Goal: Task Accomplishment & Management: Manage account settings

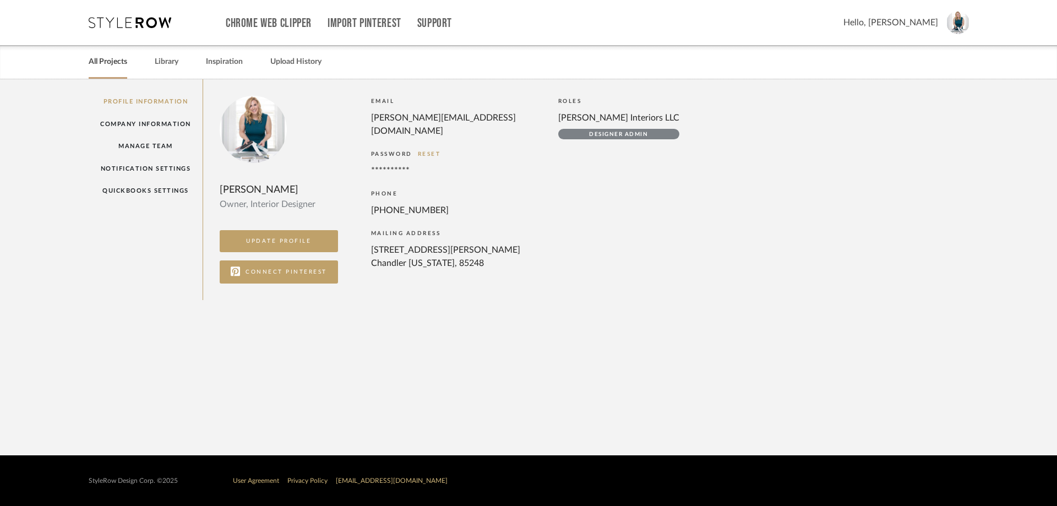
click at [125, 63] on link "All Projects" at bounding box center [108, 61] width 39 height 15
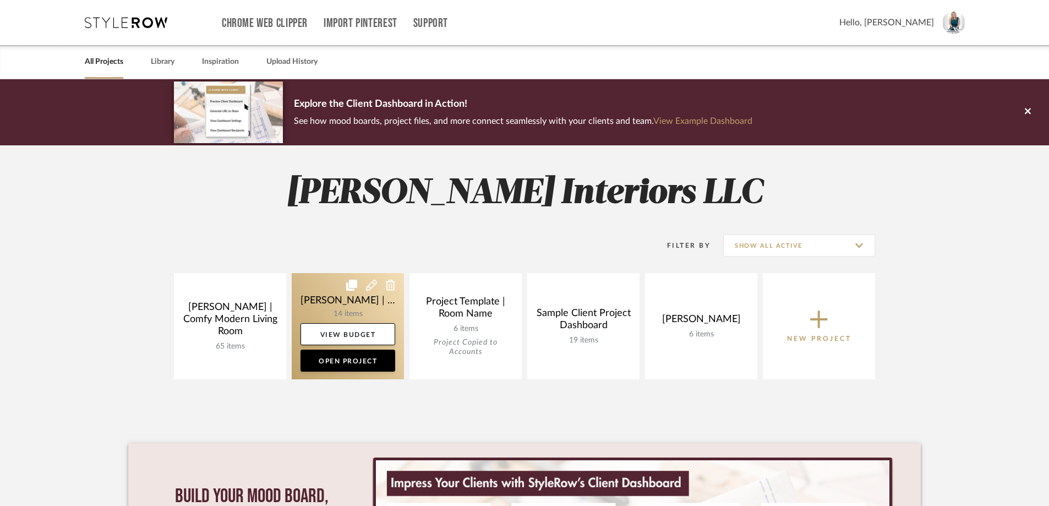
click at [352, 305] on link at bounding box center [348, 326] width 112 height 106
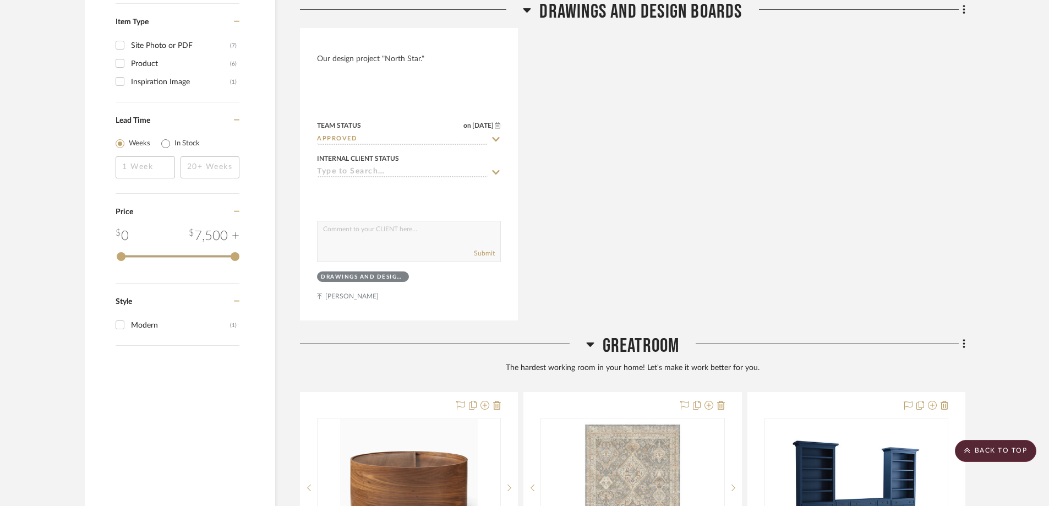
scroll to position [1431, 0]
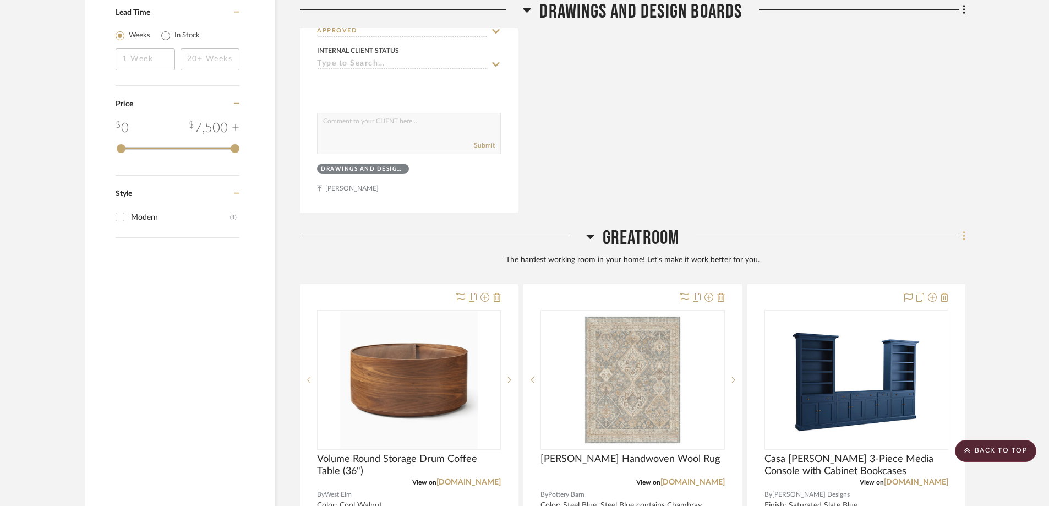
click at [965, 230] on icon at bounding box center [964, 236] width 3 height 12
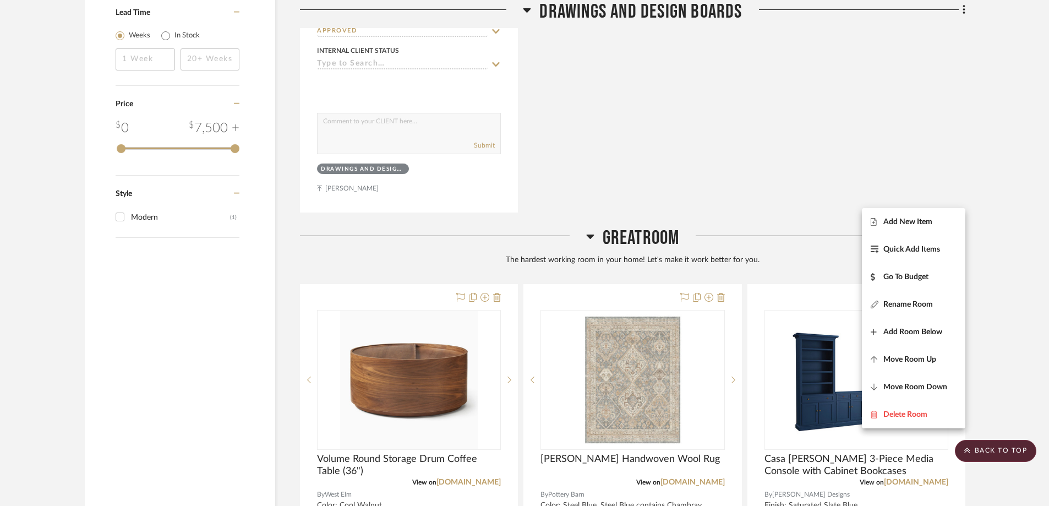
click at [401, 261] on div at bounding box center [524, 253] width 1049 height 506
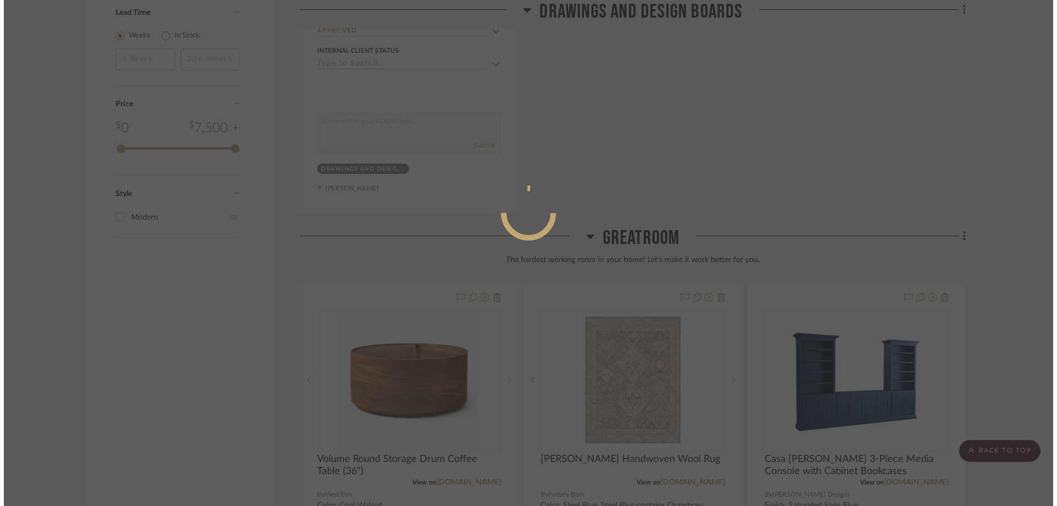
scroll to position [0, 0]
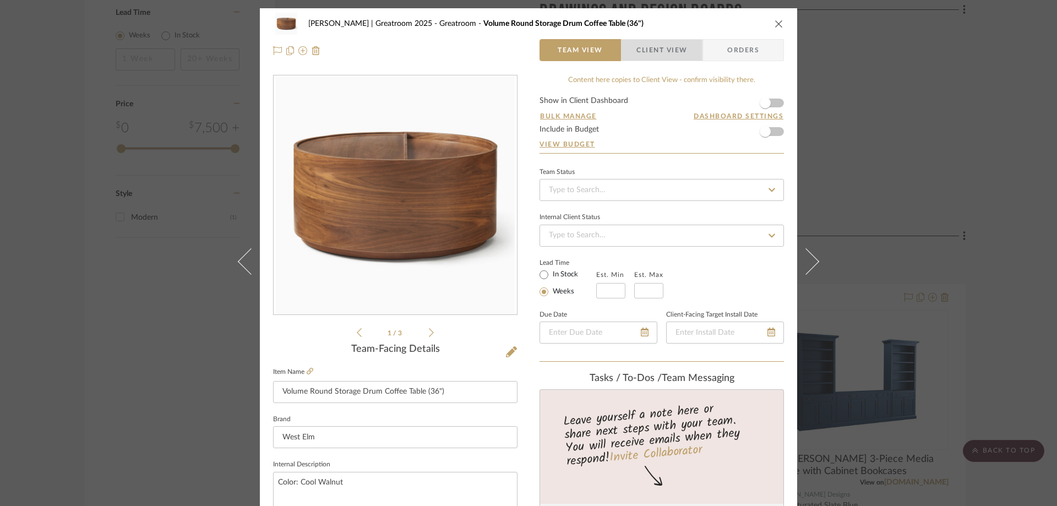
click at [664, 47] on span "Client View" at bounding box center [661, 50] width 51 height 22
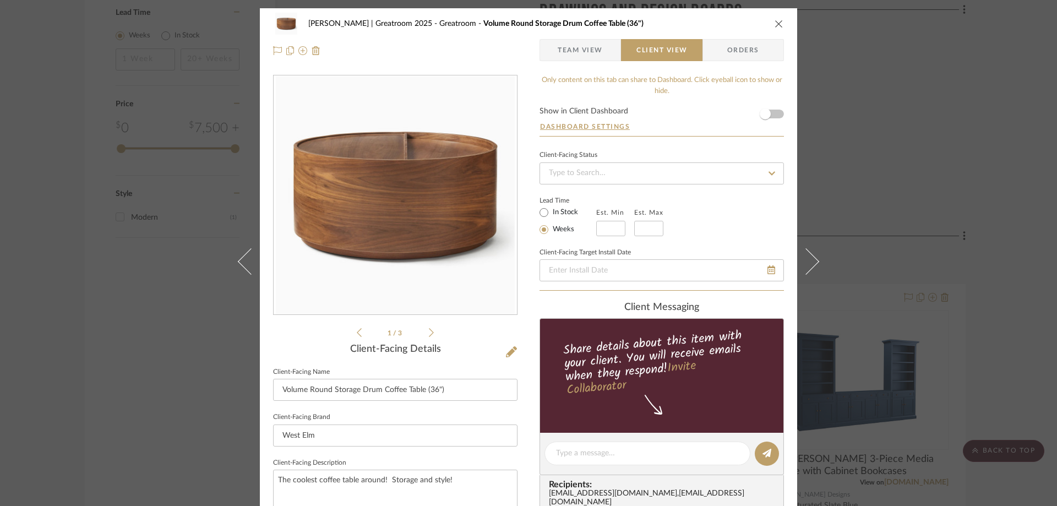
click at [774, 26] on icon "close" at bounding box center [778, 23] width 9 height 9
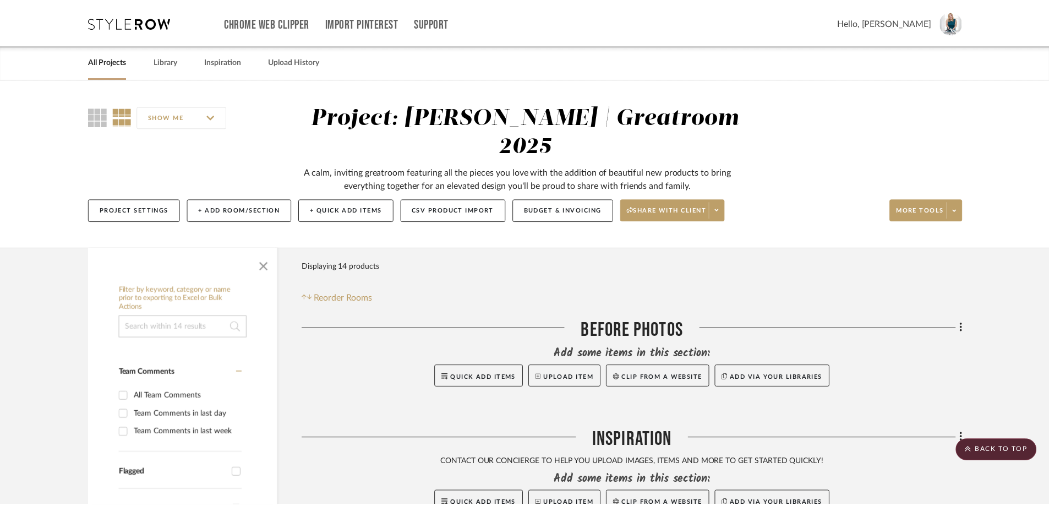
scroll to position [1431, 0]
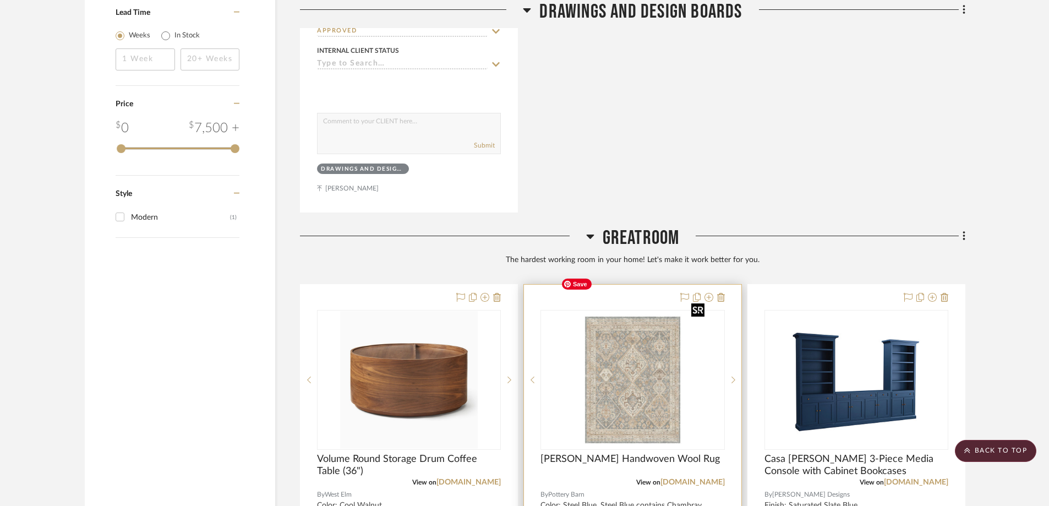
click at [642, 325] on img "0" at bounding box center [632, 380] width 153 height 138
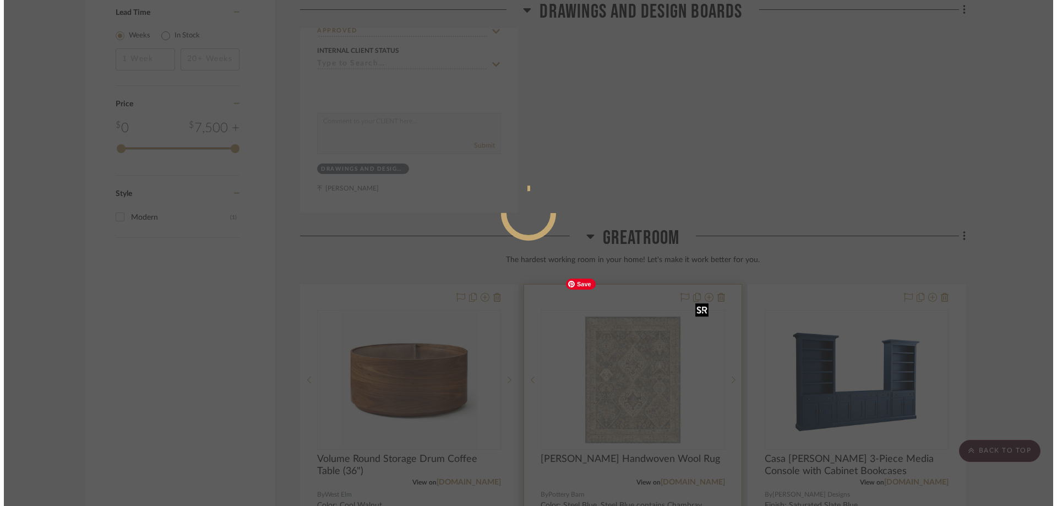
scroll to position [0, 0]
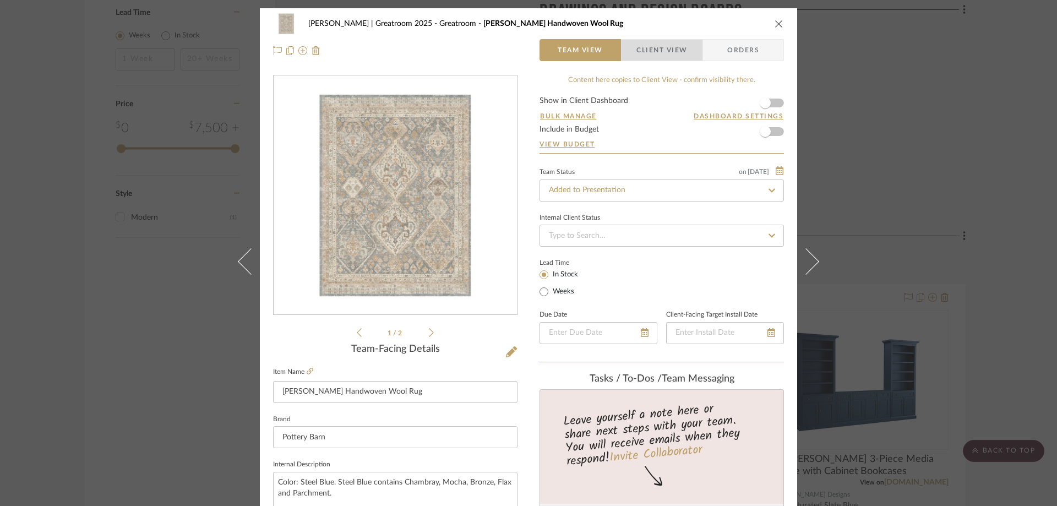
click at [684, 51] on span "Client View" at bounding box center [661, 50] width 80 height 22
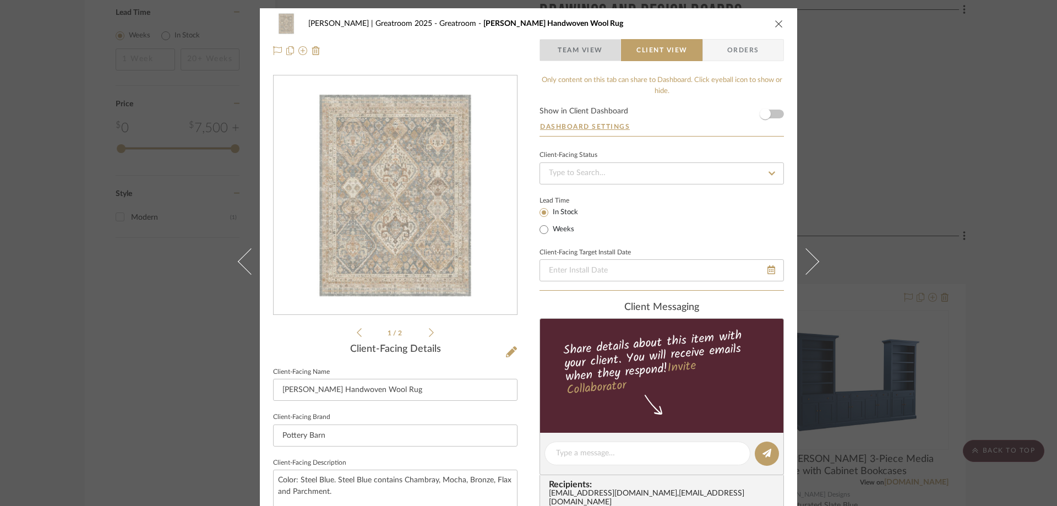
click at [570, 46] on span "Team View" at bounding box center [580, 50] width 45 height 22
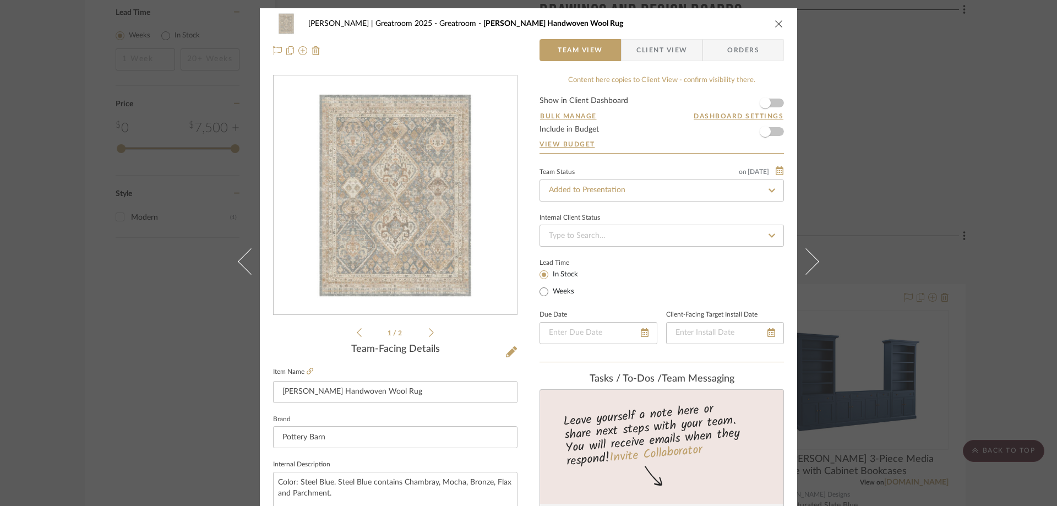
click at [774, 128] on form "Show in Client Dashboard Bulk Manage Dashboard Settings Include in Budget View …" at bounding box center [661, 125] width 244 height 56
click at [765, 126] on span "button" at bounding box center [765, 131] width 24 height 24
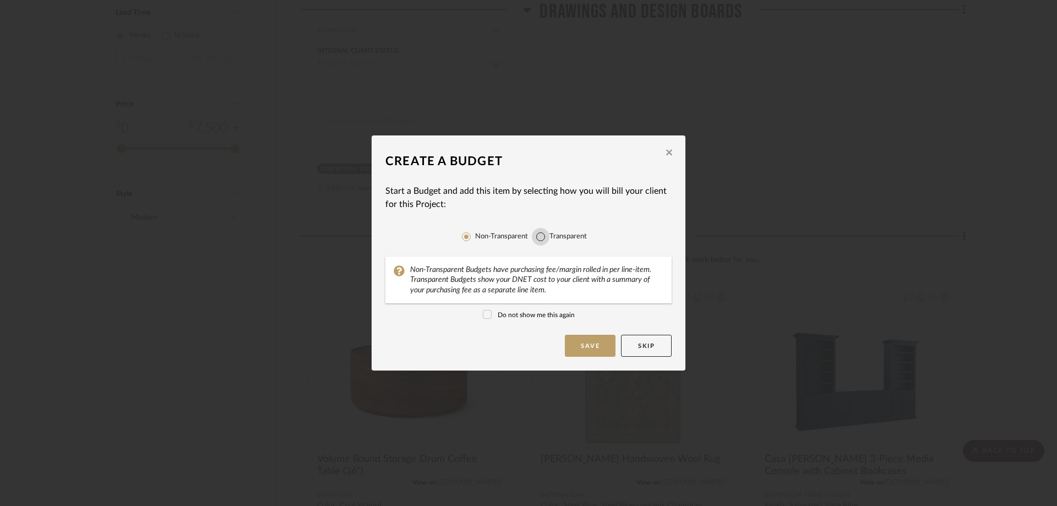
click at [536, 236] on input "Transparent" at bounding box center [541, 237] width 18 height 18
radio input "true"
click at [591, 348] on button "Save" at bounding box center [590, 346] width 51 height 22
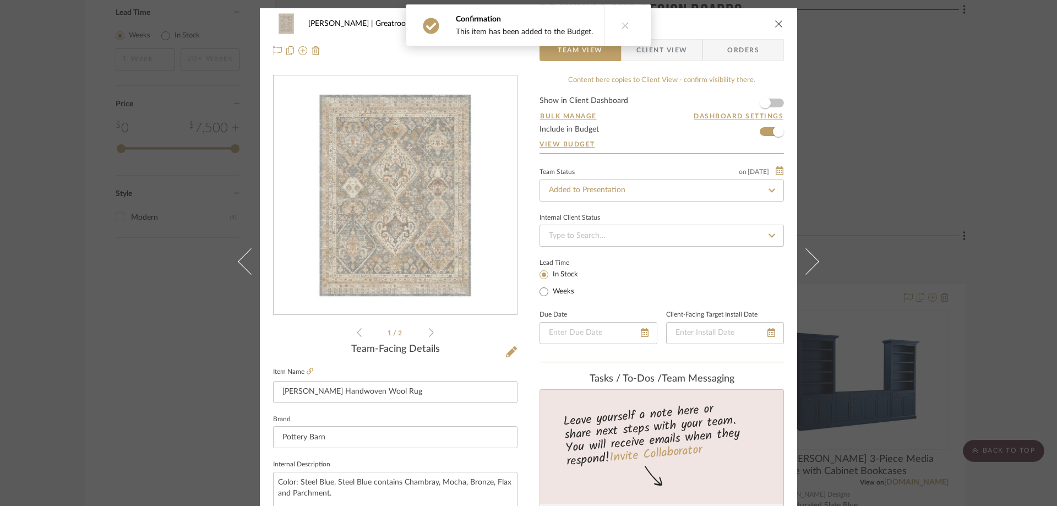
click at [630, 26] on button at bounding box center [625, 25] width 42 height 41
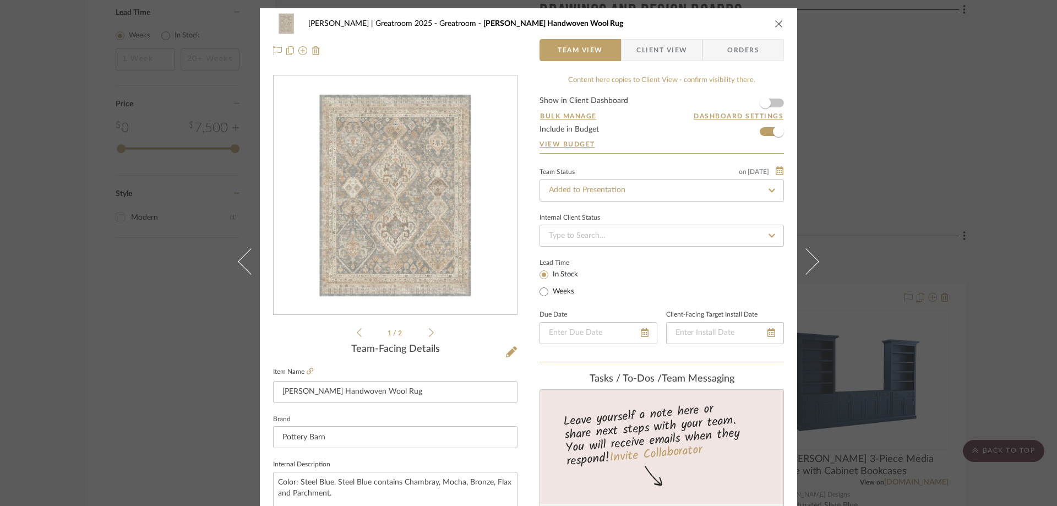
click at [777, 23] on icon "close" at bounding box center [778, 23] width 9 height 9
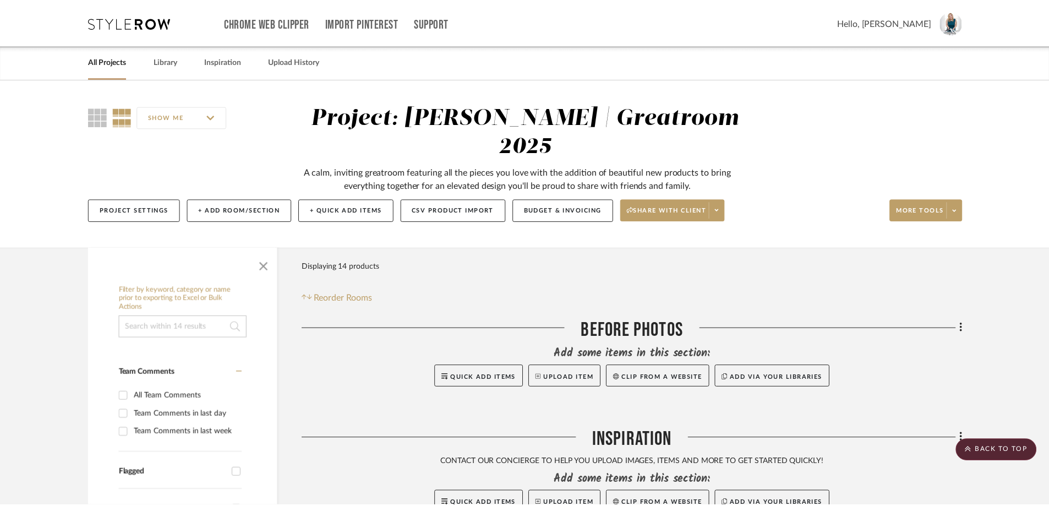
scroll to position [1431, 0]
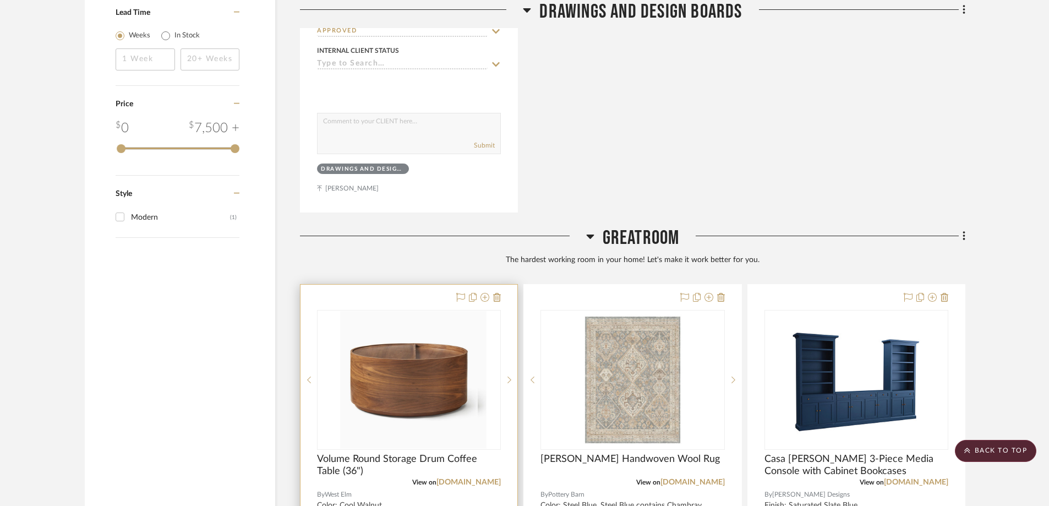
click at [480, 314] on div at bounding box center [409, 380] width 184 height 140
click at [421, 351] on img "0" at bounding box center [409, 380] width 138 height 138
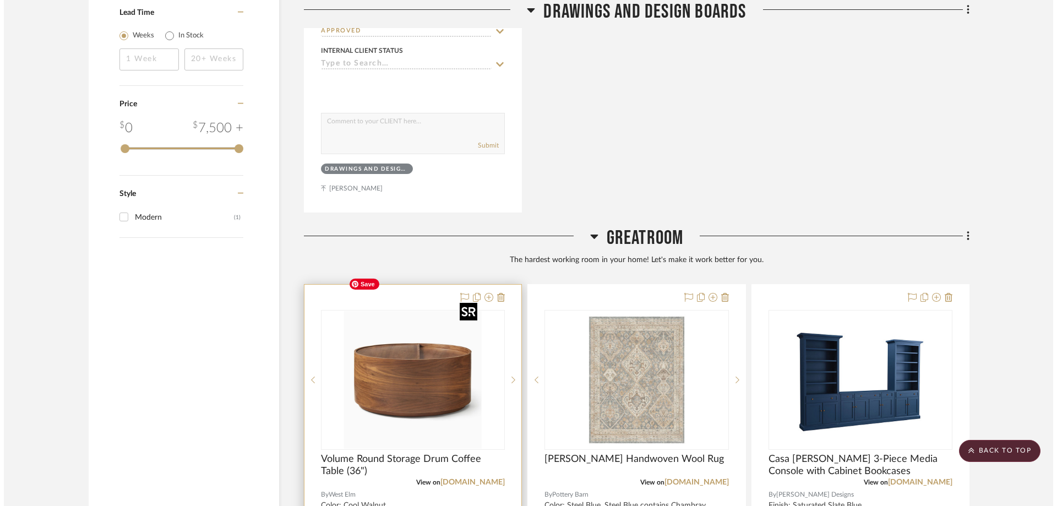
scroll to position [0, 0]
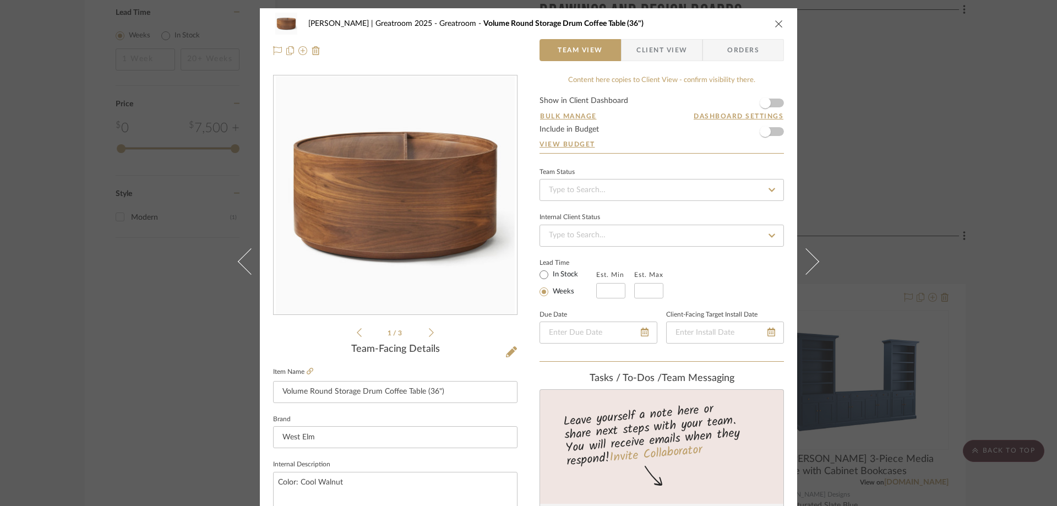
click at [775, 130] on form "Show in Client Dashboard Bulk Manage Dashboard Settings Include in Budget View …" at bounding box center [661, 125] width 244 height 56
click at [763, 130] on span "button" at bounding box center [765, 131] width 11 height 11
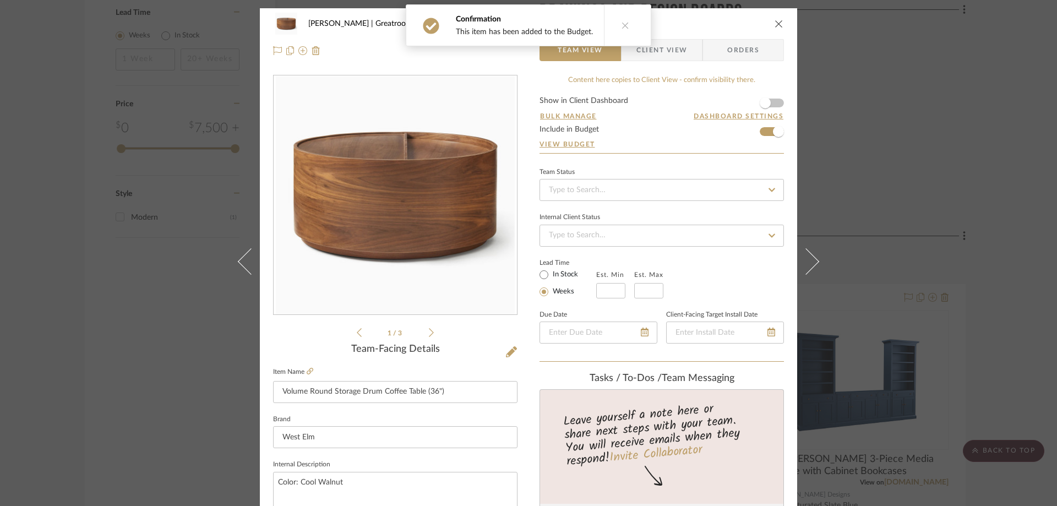
click at [616, 24] on button at bounding box center [625, 25] width 42 height 41
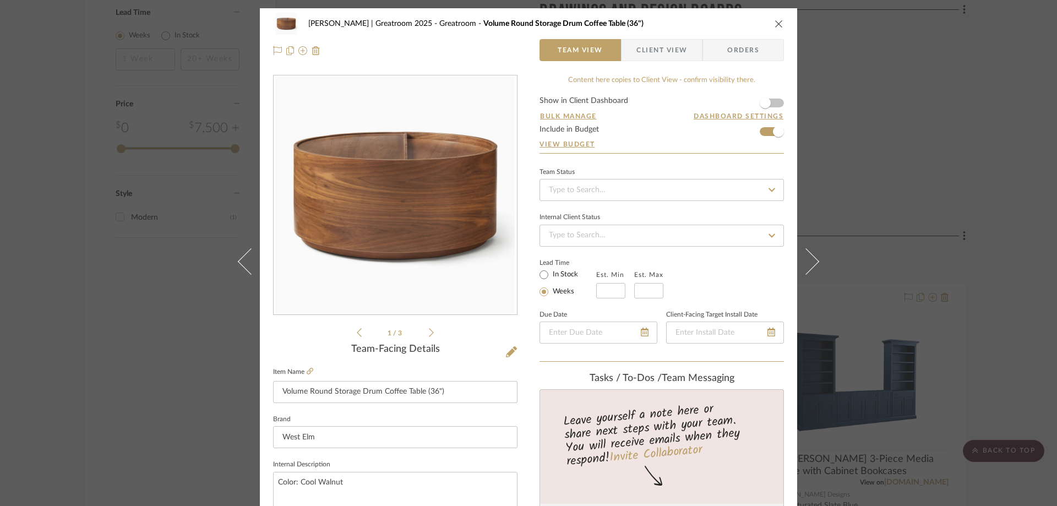
click at [778, 26] on icon "close" at bounding box center [778, 23] width 9 height 9
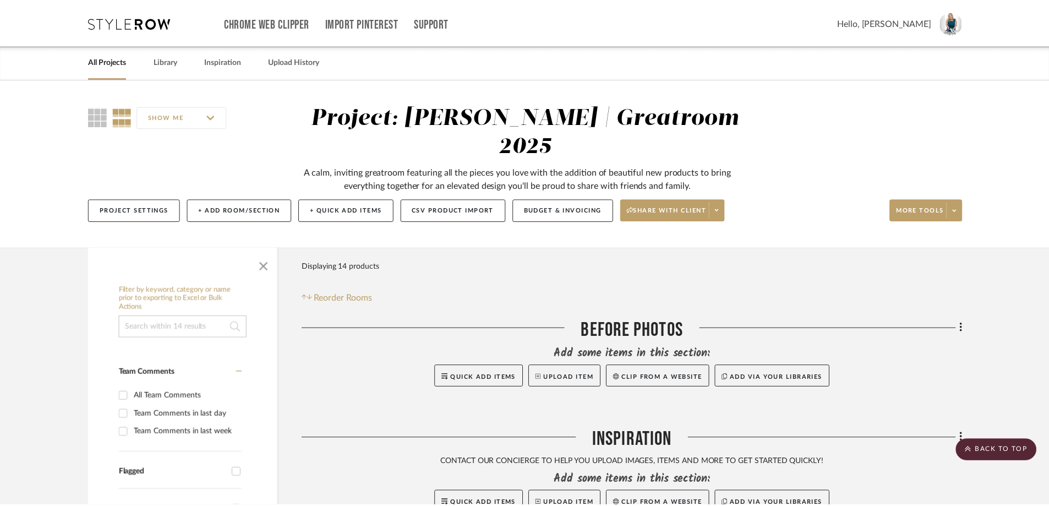
scroll to position [1431, 0]
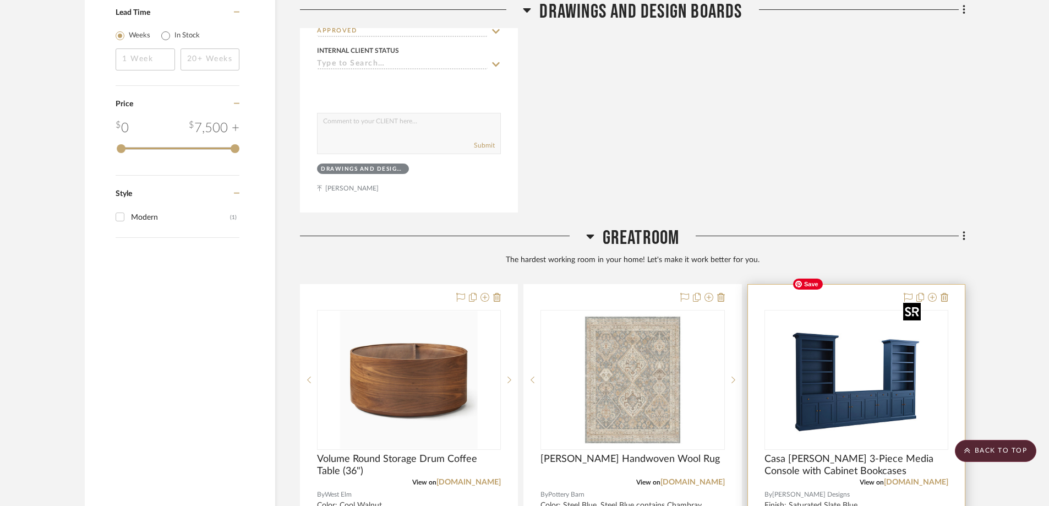
click at [865, 339] on img "0" at bounding box center [857, 380] width 138 height 138
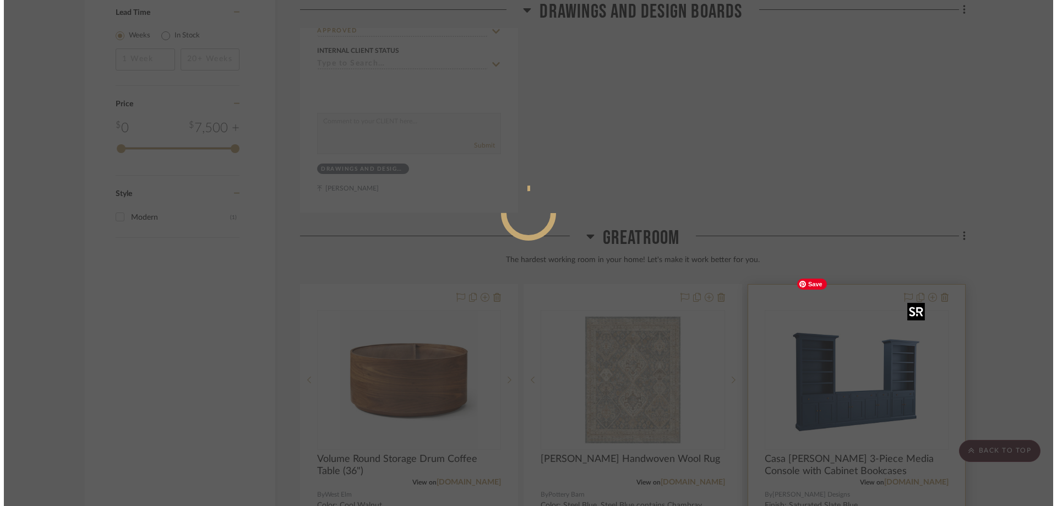
scroll to position [0, 0]
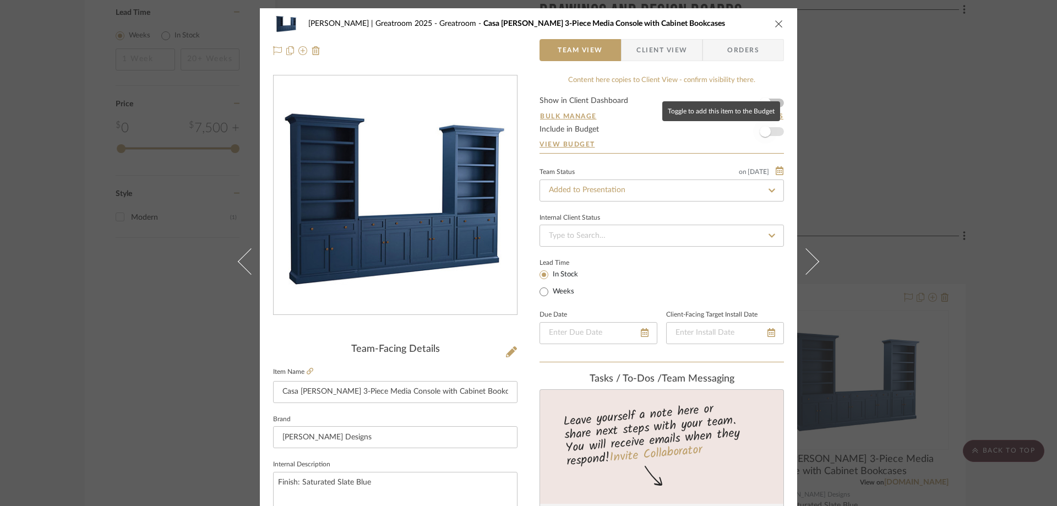
click at [772, 132] on span "button" at bounding box center [765, 131] width 24 height 24
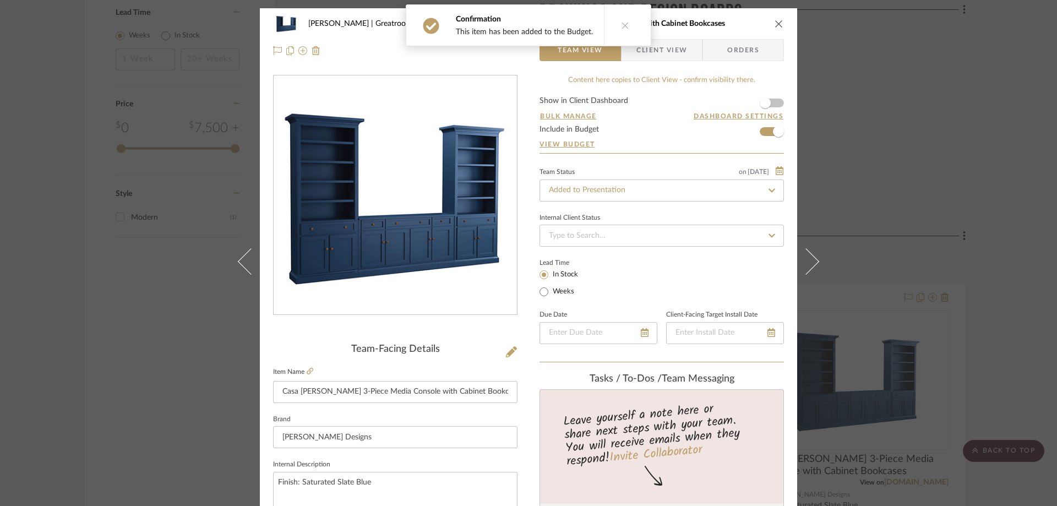
click at [776, 23] on icon "close" at bounding box center [778, 23] width 9 height 9
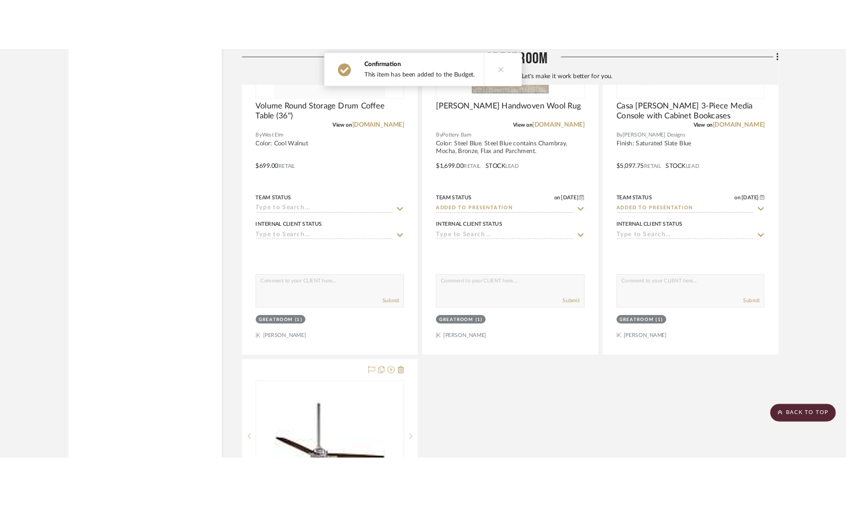
scroll to position [1927, 0]
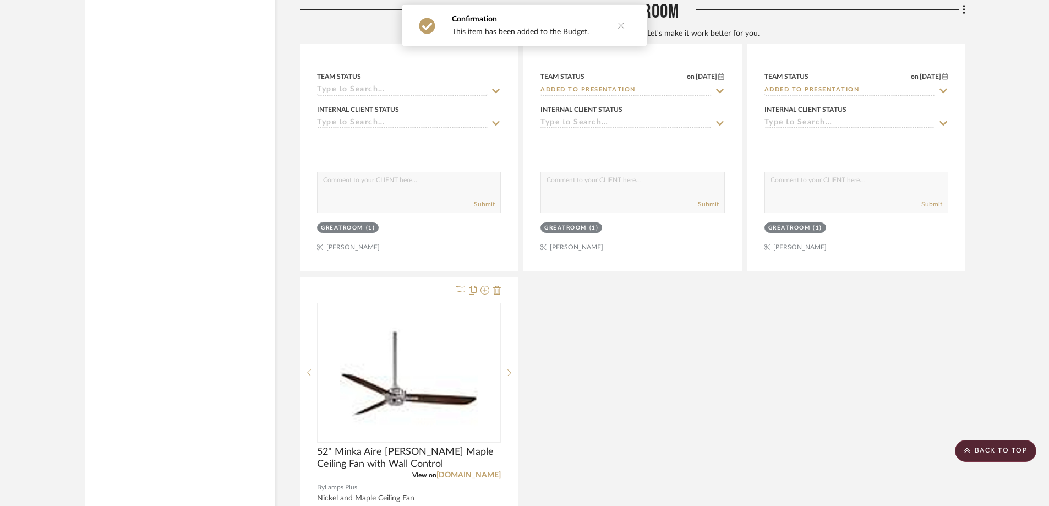
click at [0, 0] on div at bounding box center [0, 0] width 0 height 0
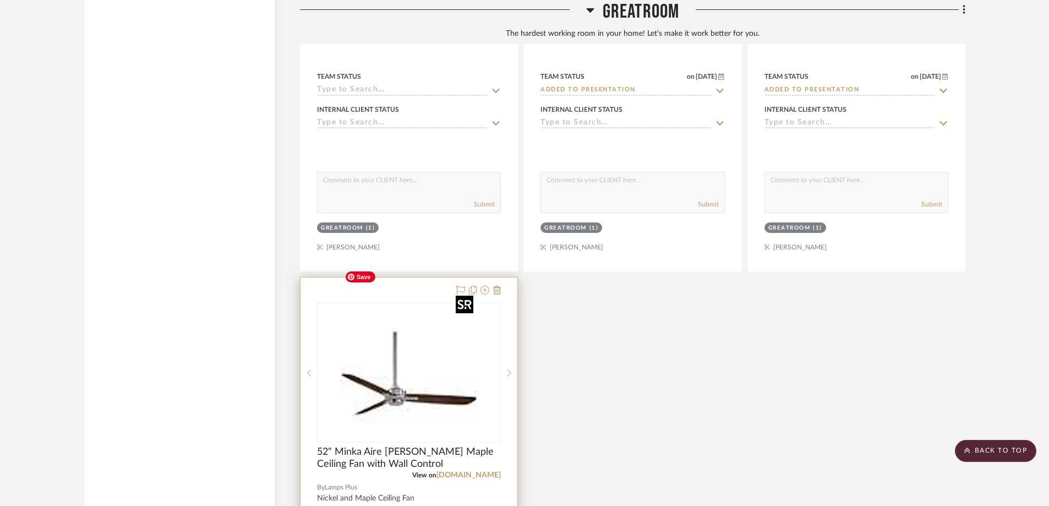
click at [444, 304] on img "0" at bounding box center [409, 373] width 138 height 138
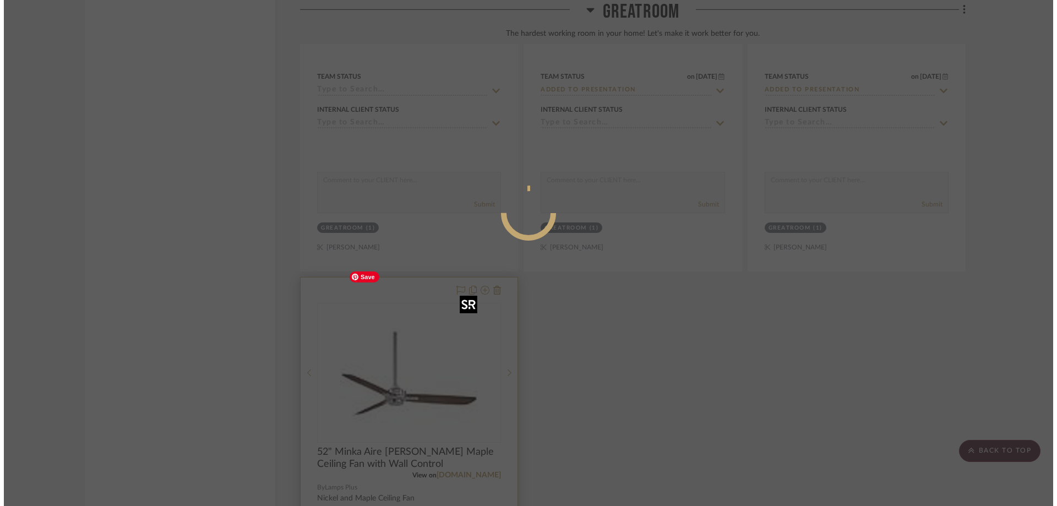
scroll to position [0, 0]
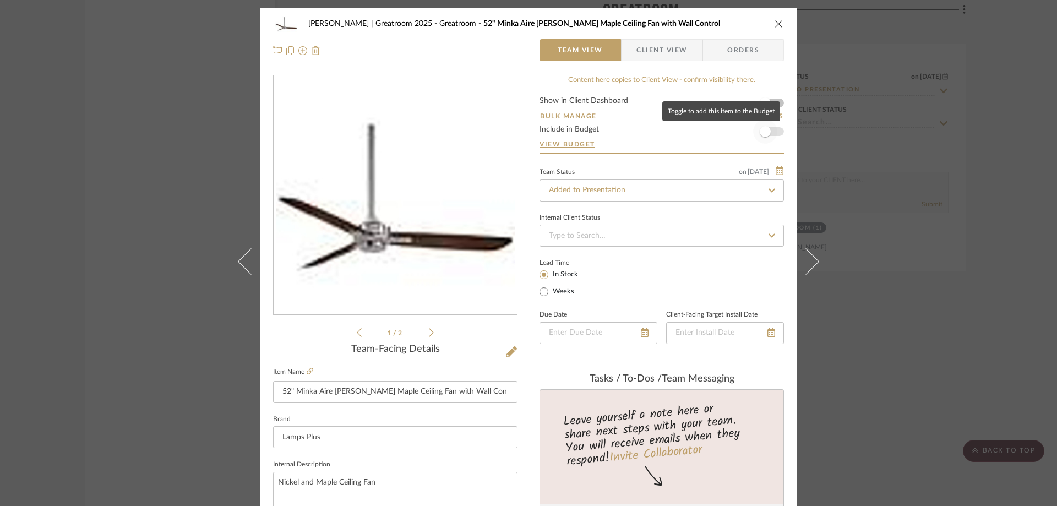
click at [771, 135] on span "button" at bounding box center [765, 131] width 24 height 24
click at [777, 23] on icon "close" at bounding box center [778, 23] width 9 height 9
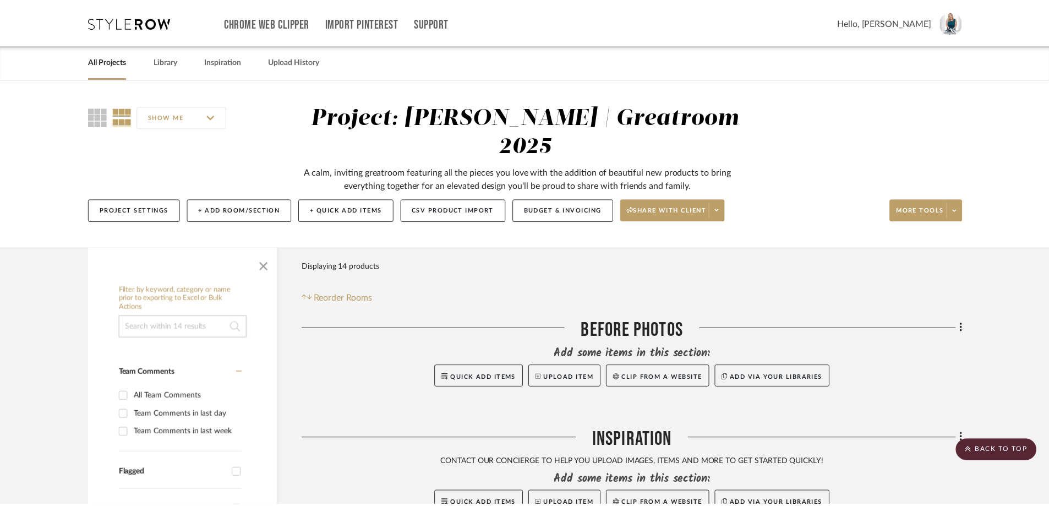
scroll to position [1927, 0]
